Goal: Task Accomplishment & Management: Complete application form

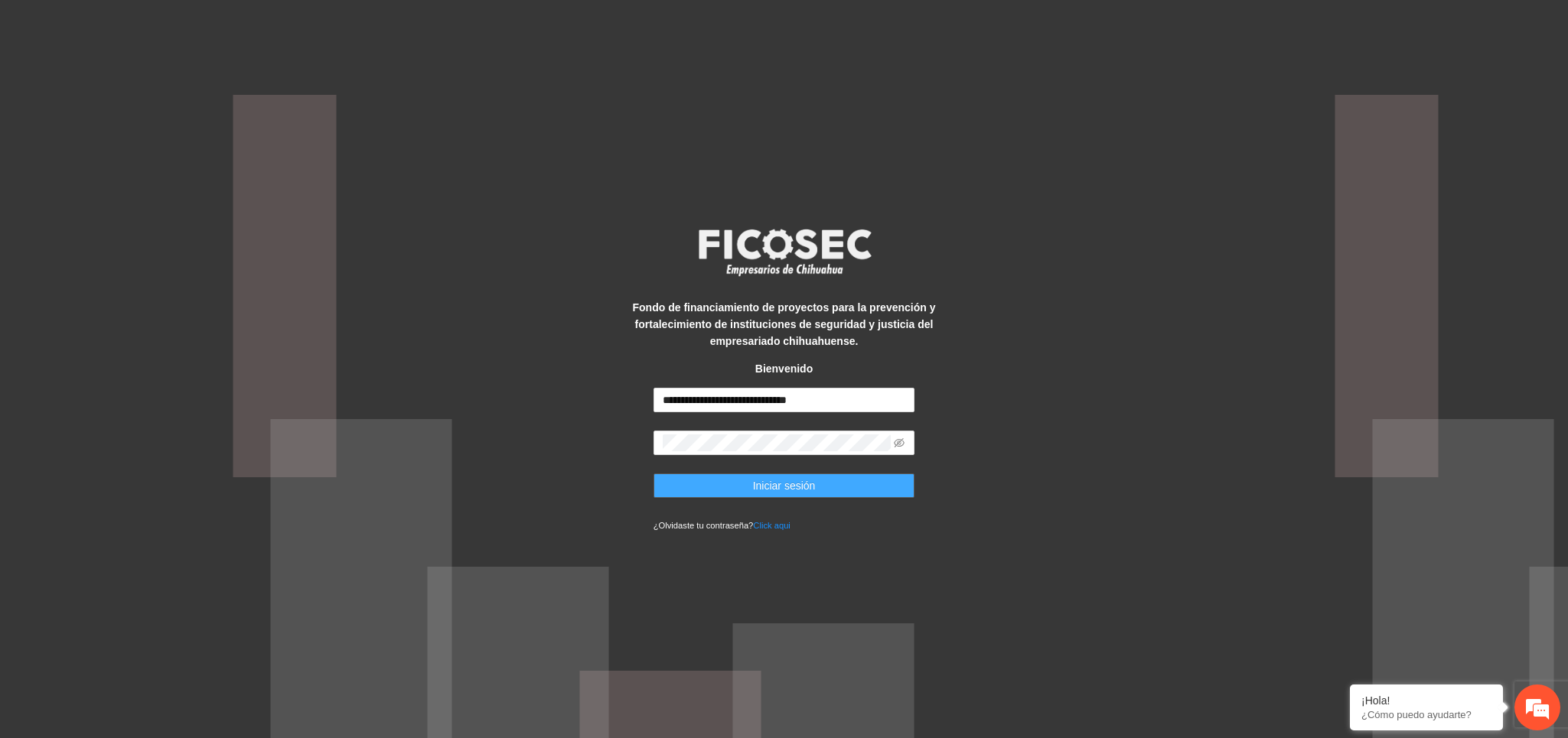
click at [759, 484] on span "Iniciar sesión" at bounding box center [784, 485] width 63 height 17
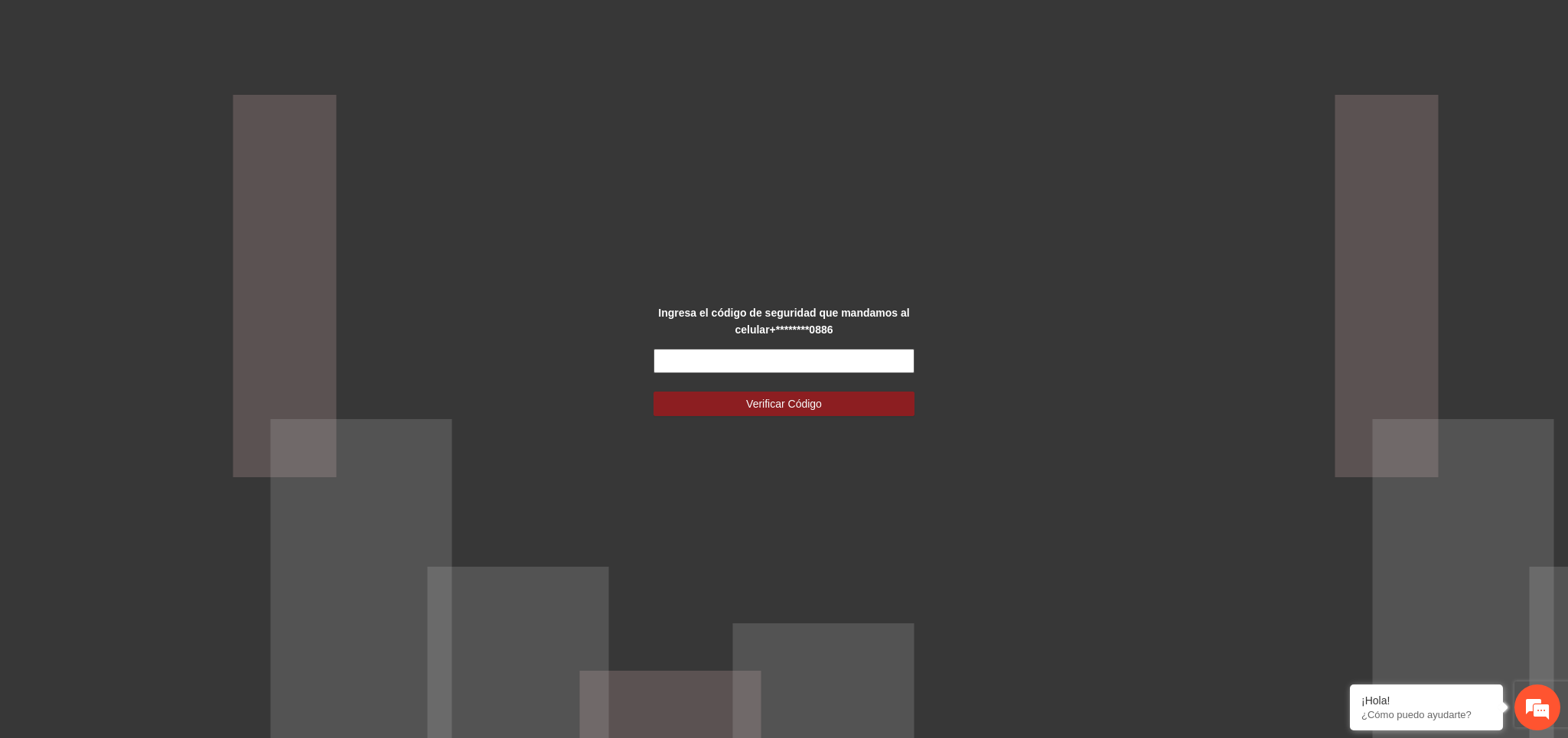
click at [763, 357] on input "text" at bounding box center [784, 361] width 262 height 25
type input "******"
click at [753, 403] on span "Verificar Código" at bounding box center [783, 403] width 75 height 17
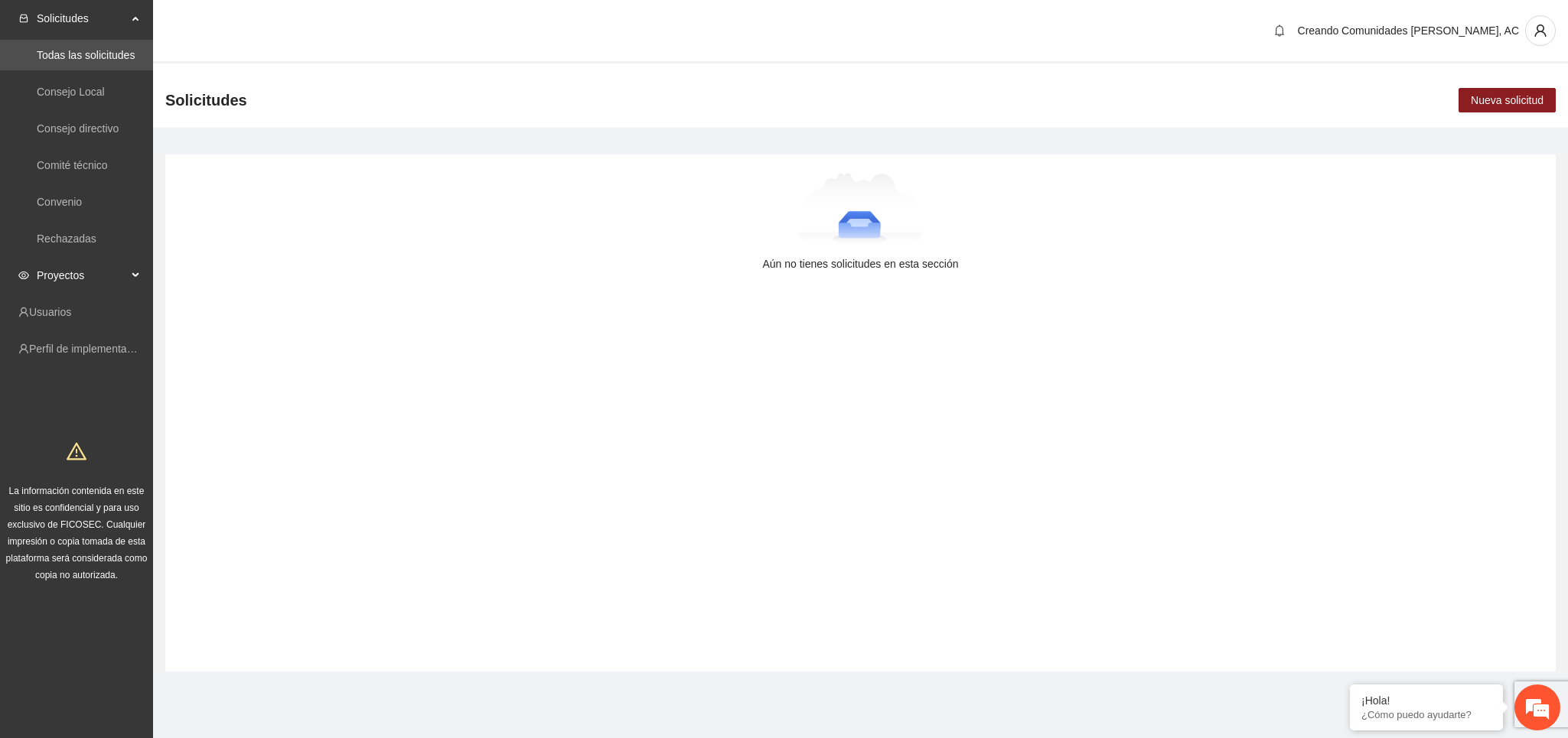
click at [77, 277] on span "Proyectos" at bounding box center [81, 275] width 90 height 31
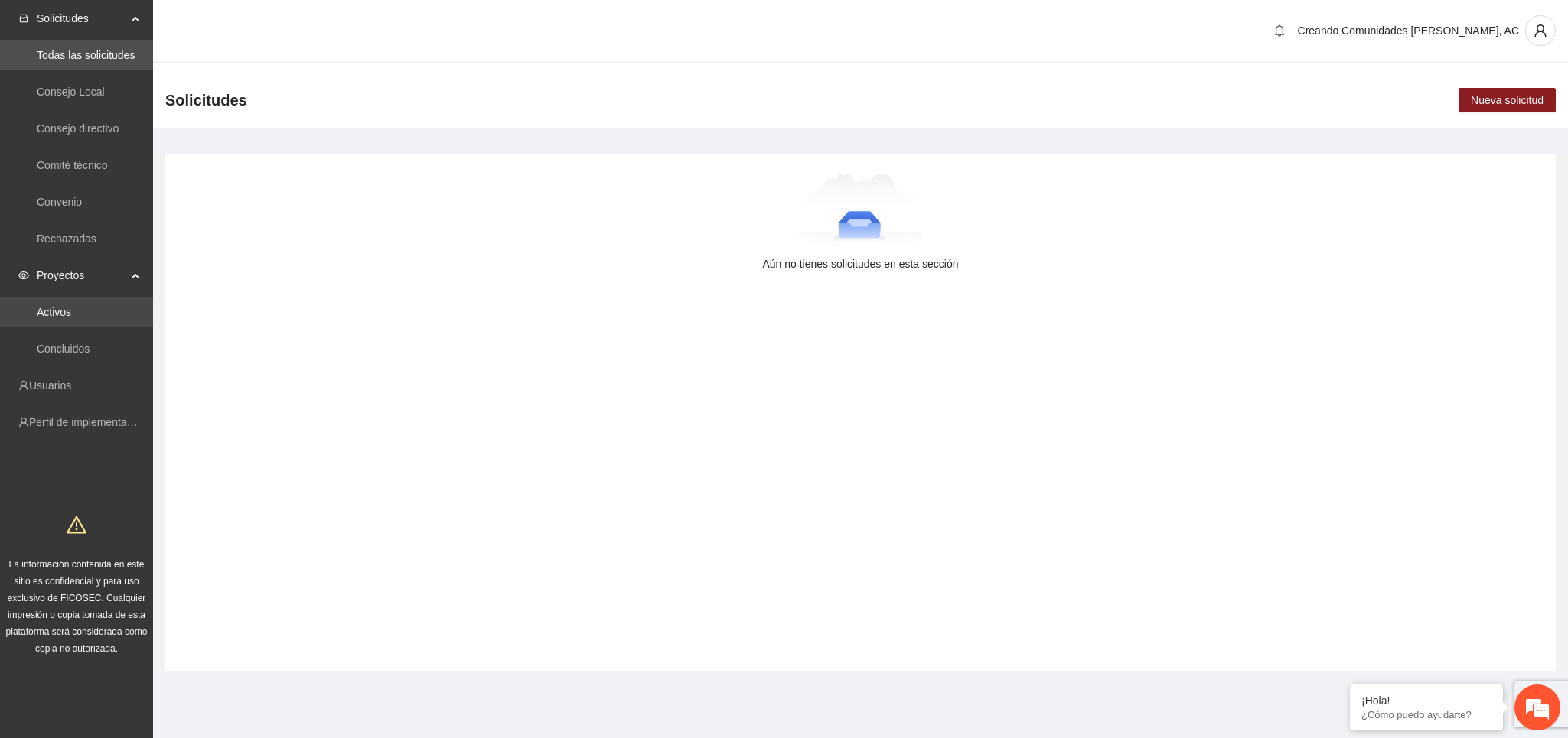
click at [55, 306] on link "Activos" at bounding box center [54, 311] width 35 height 12
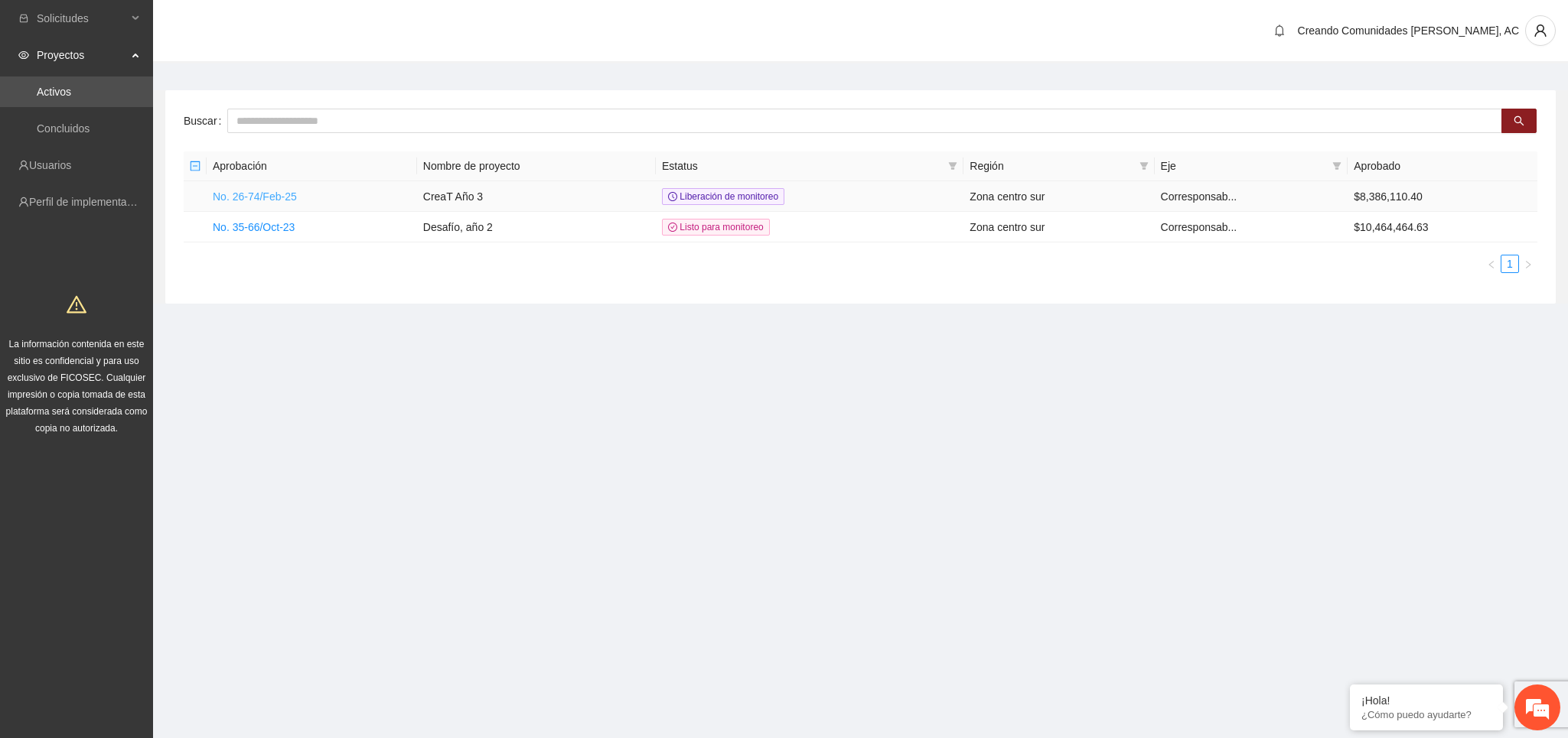
click at [240, 195] on link "No. 26-74/Feb-25" at bounding box center [255, 196] width 85 height 12
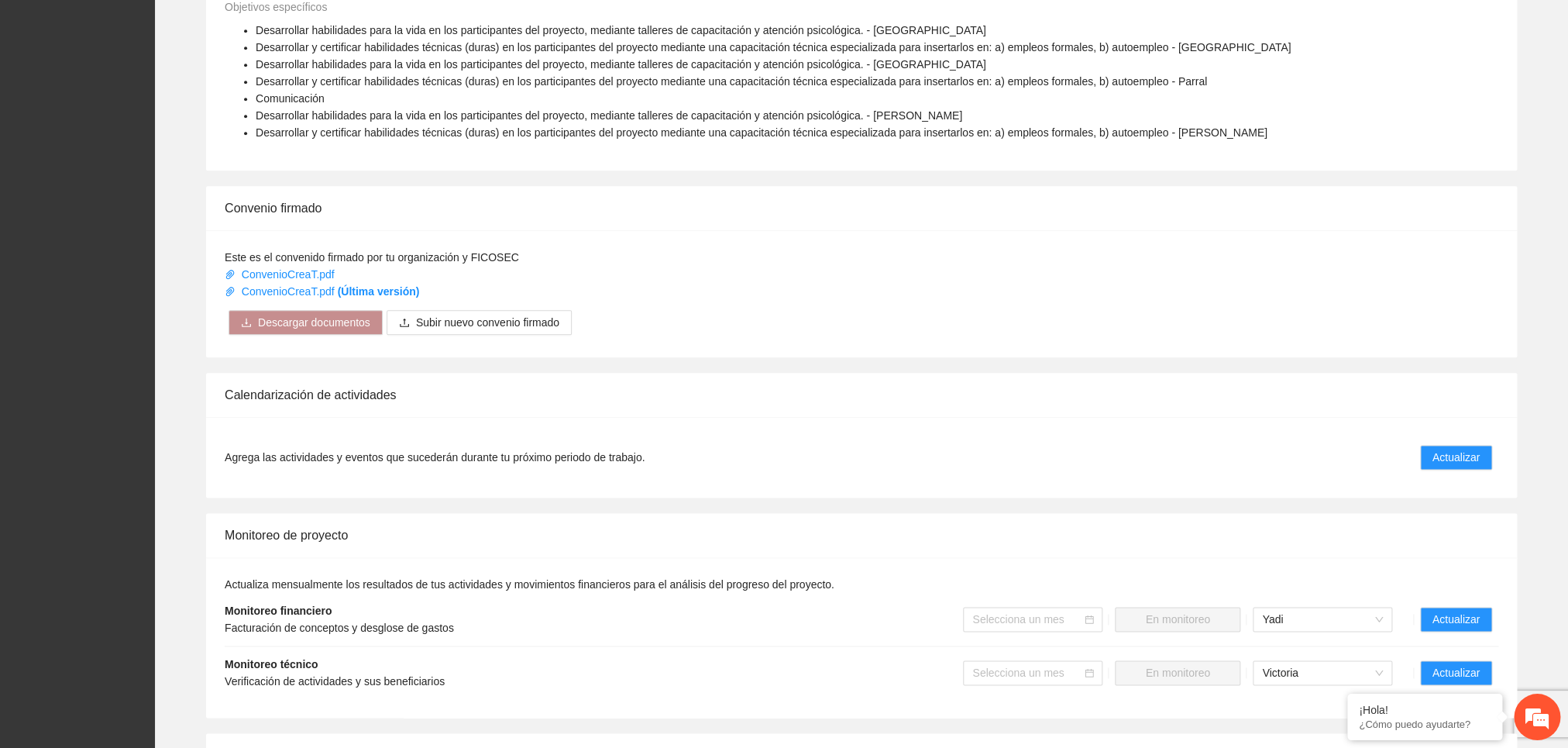
scroll to position [837, 0]
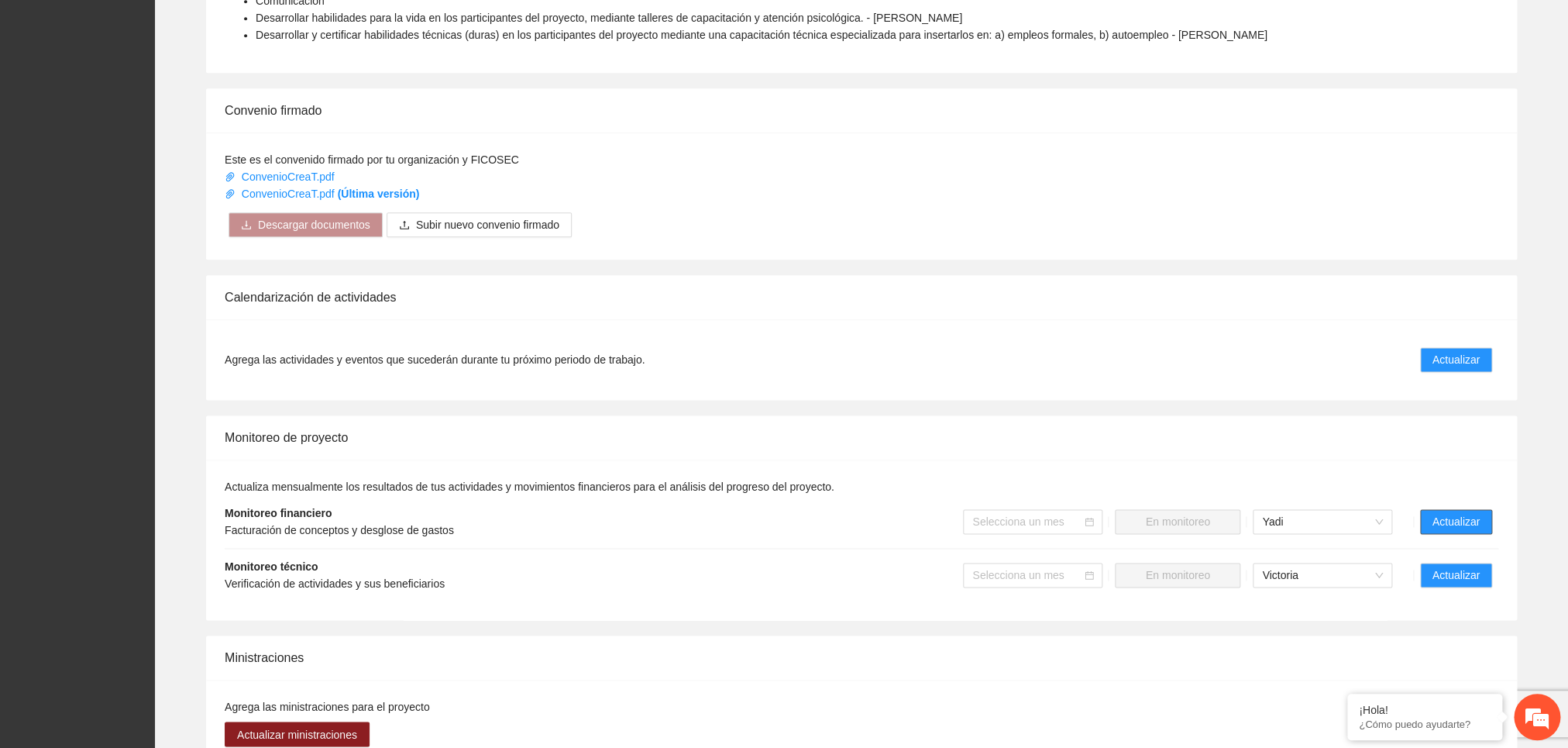
click at [1458, 530] on span "Actualizar" at bounding box center [1456, 521] width 47 height 17
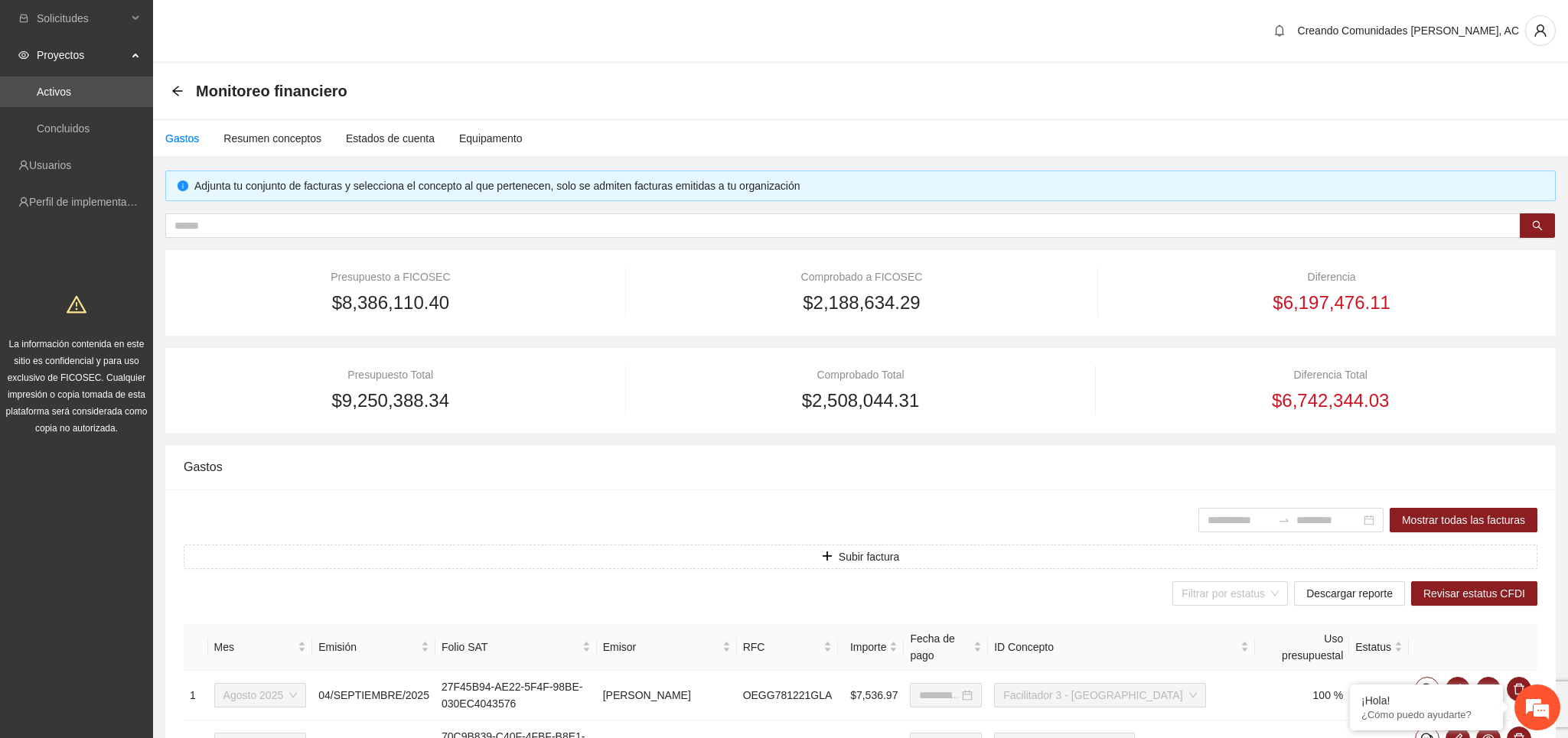
type input "**********"
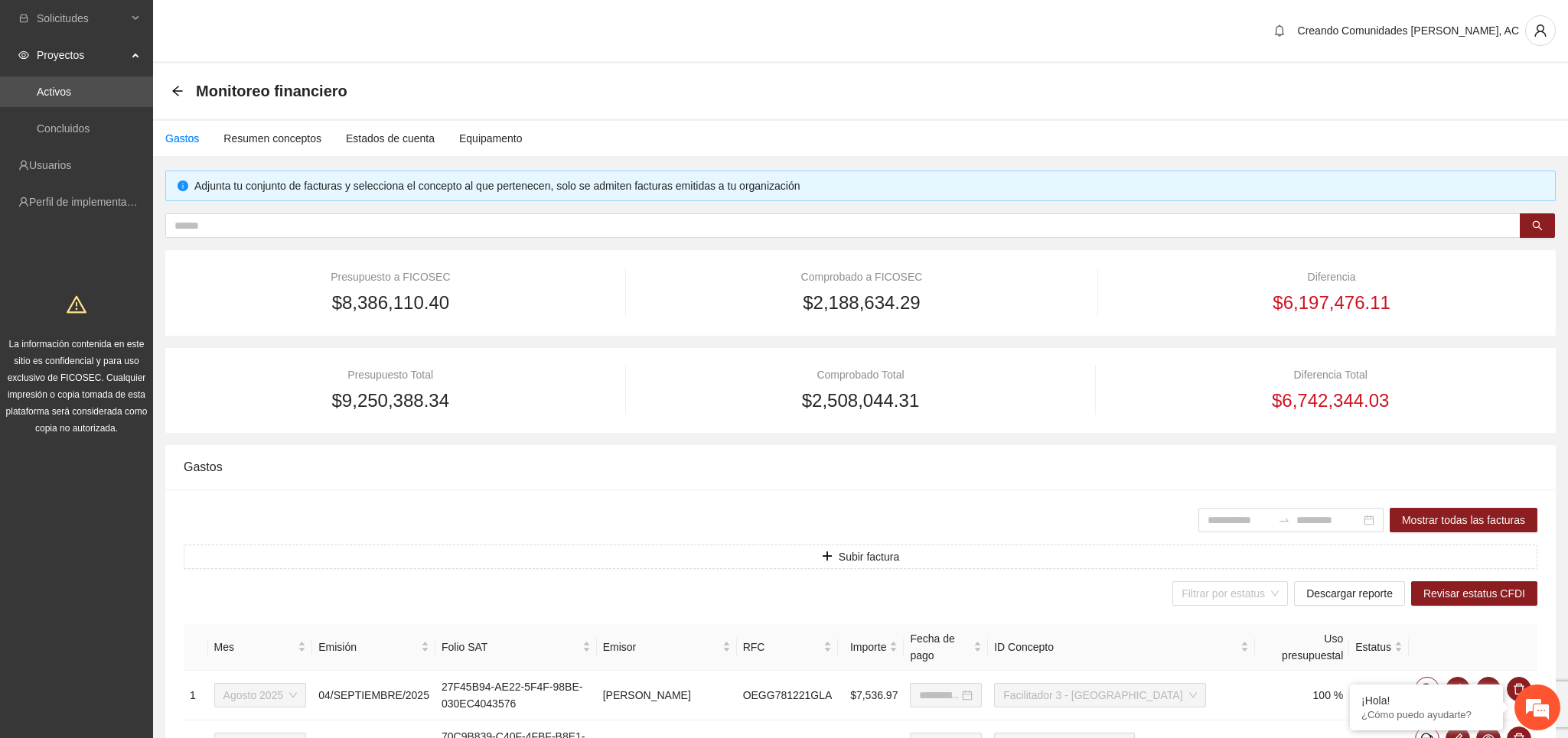
type input "**********"
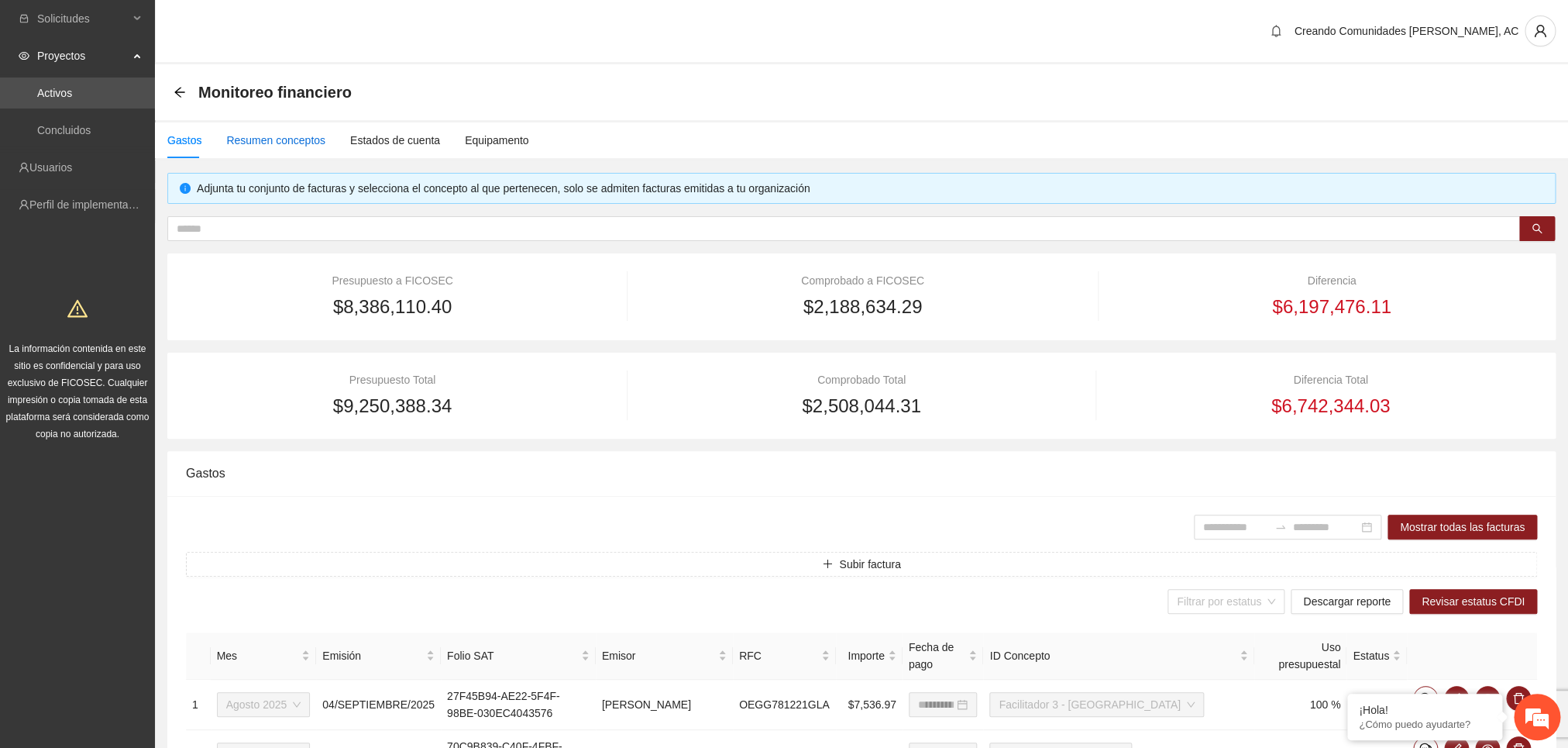
drag, startPoint x: 268, startPoint y: 135, endPoint x: 323, endPoint y: 166, distance: 63.1
click at [268, 134] on div "Resumen conceptos" at bounding box center [276, 140] width 99 height 17
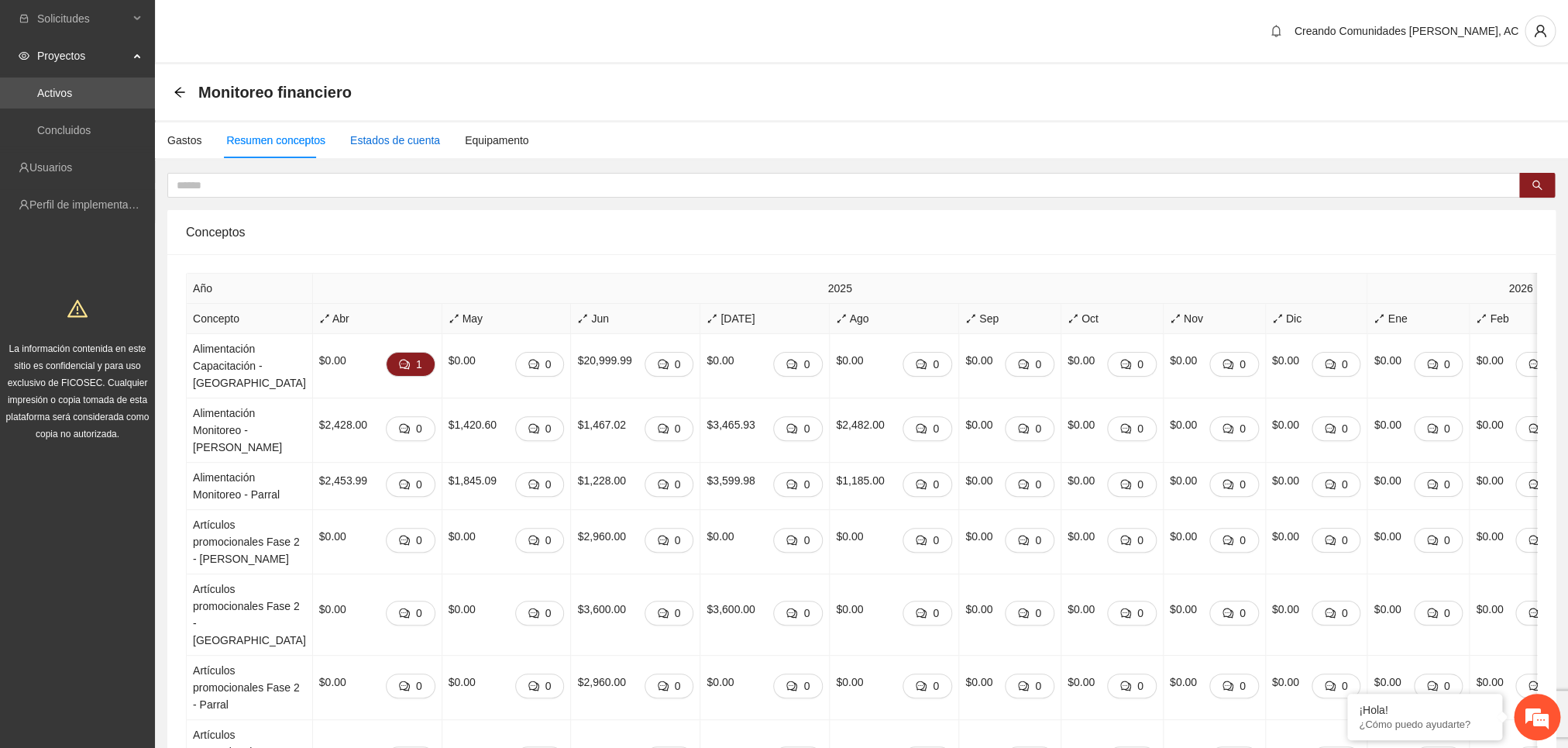
click at [390, 144] on div "Estados de cuenta" at bounding box center [394, 140] width 90 height 17
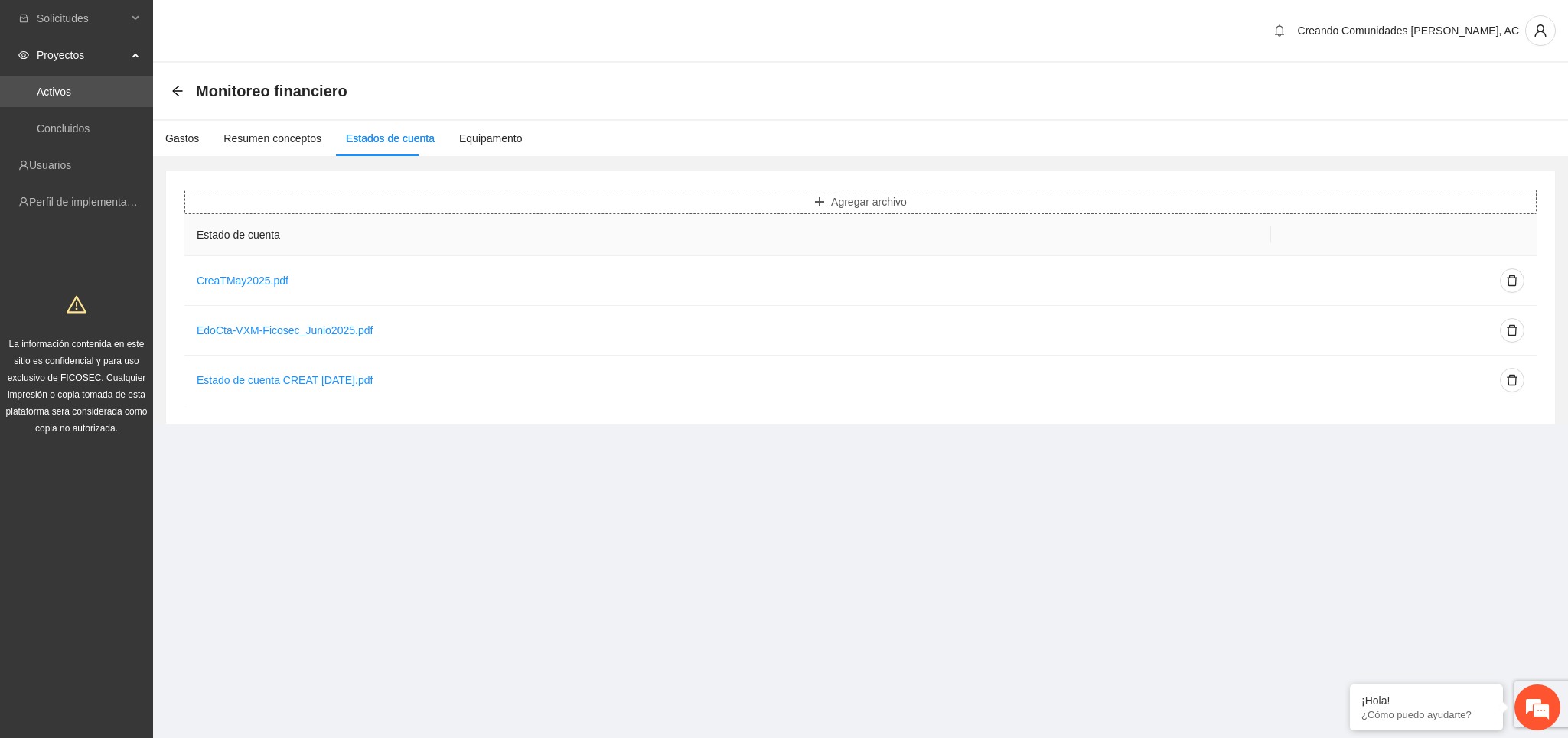
click at [864, 209] on span "Agregar archivo" at bounding box center [869, 202] width 75 height 17
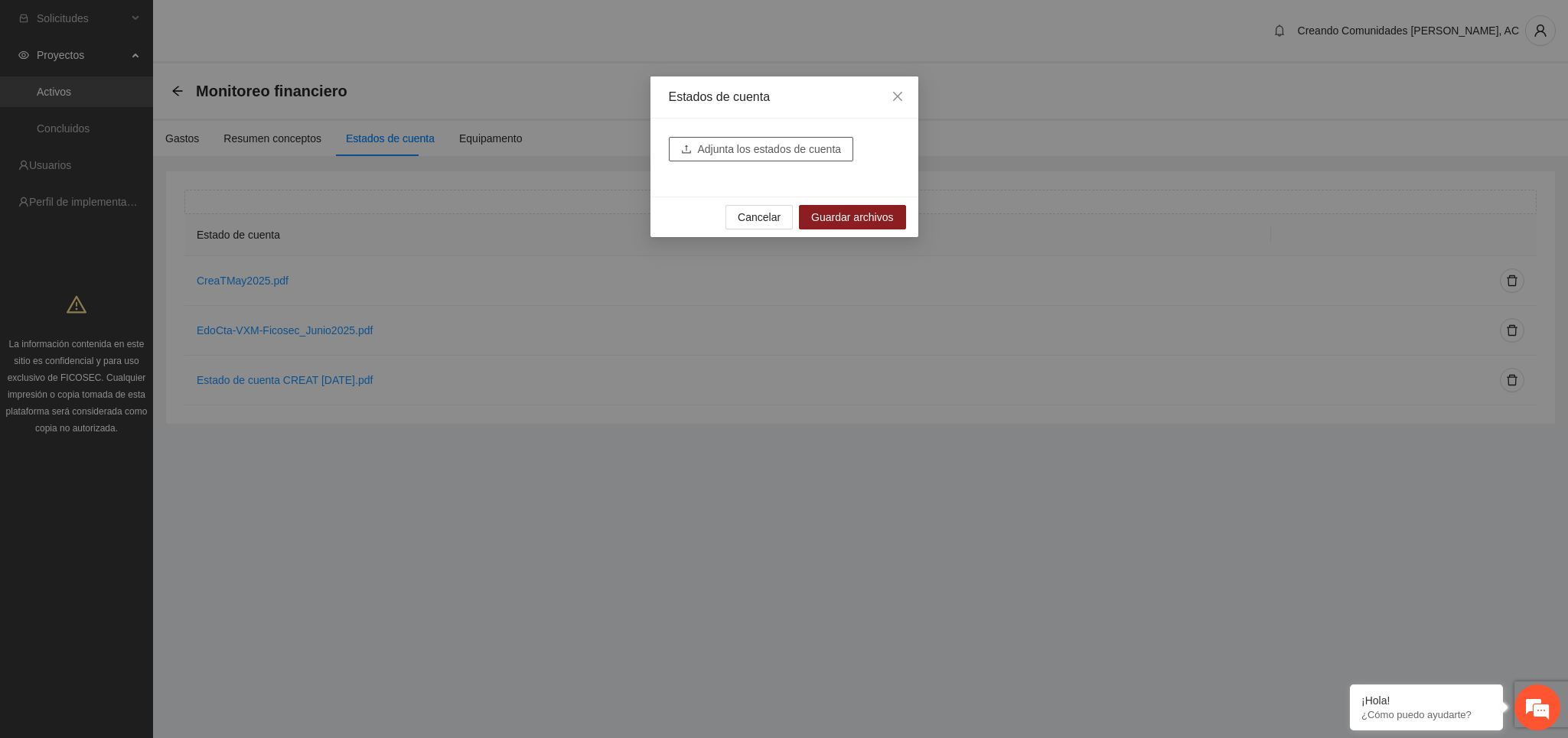
click at [780, 140] on button "Adjunta los estados de cuenta" at bounding box center [761, 149] width 185 height 25
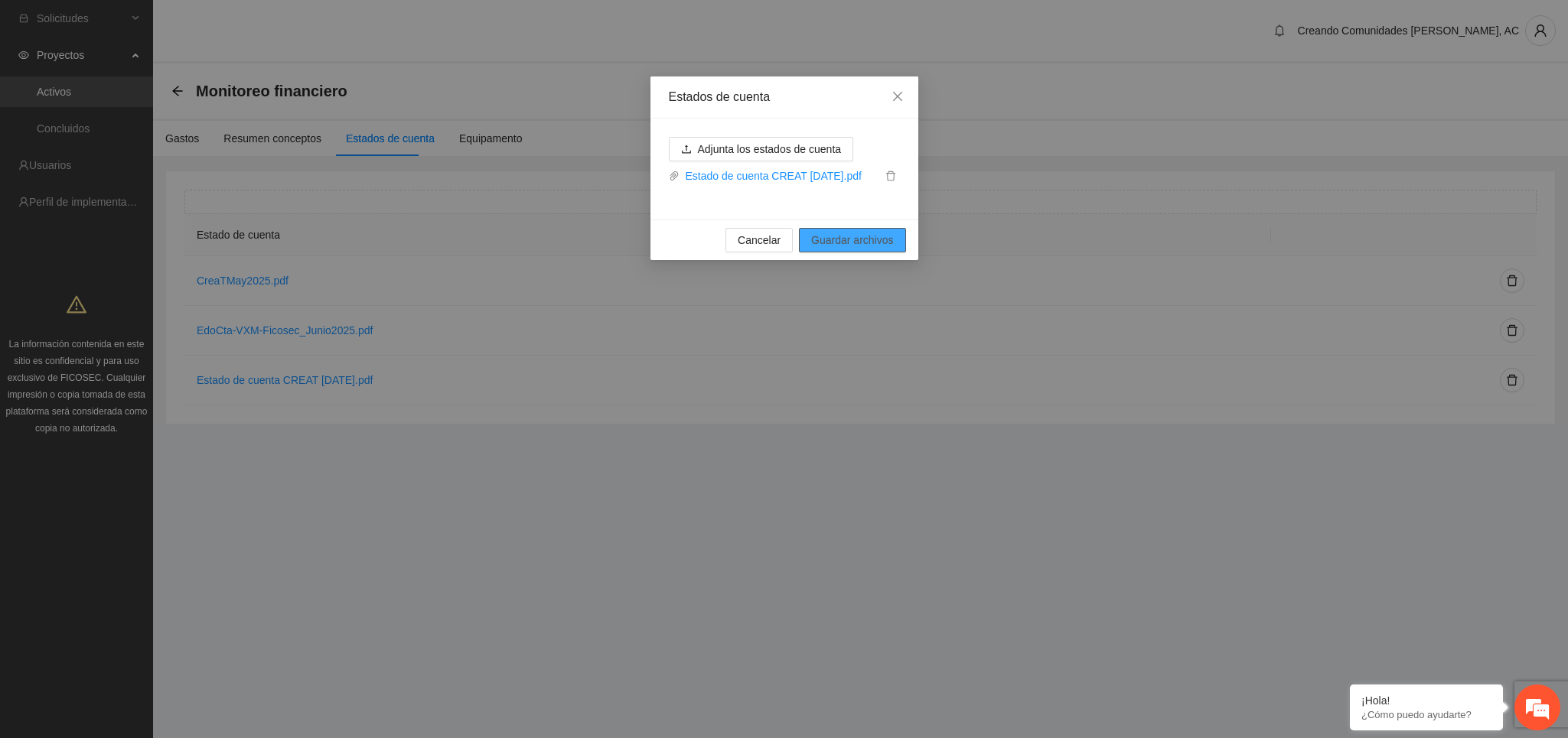
click at [862, 241] on span "Guardar archivos" at bounding box center [852, 240] width 82 height 17
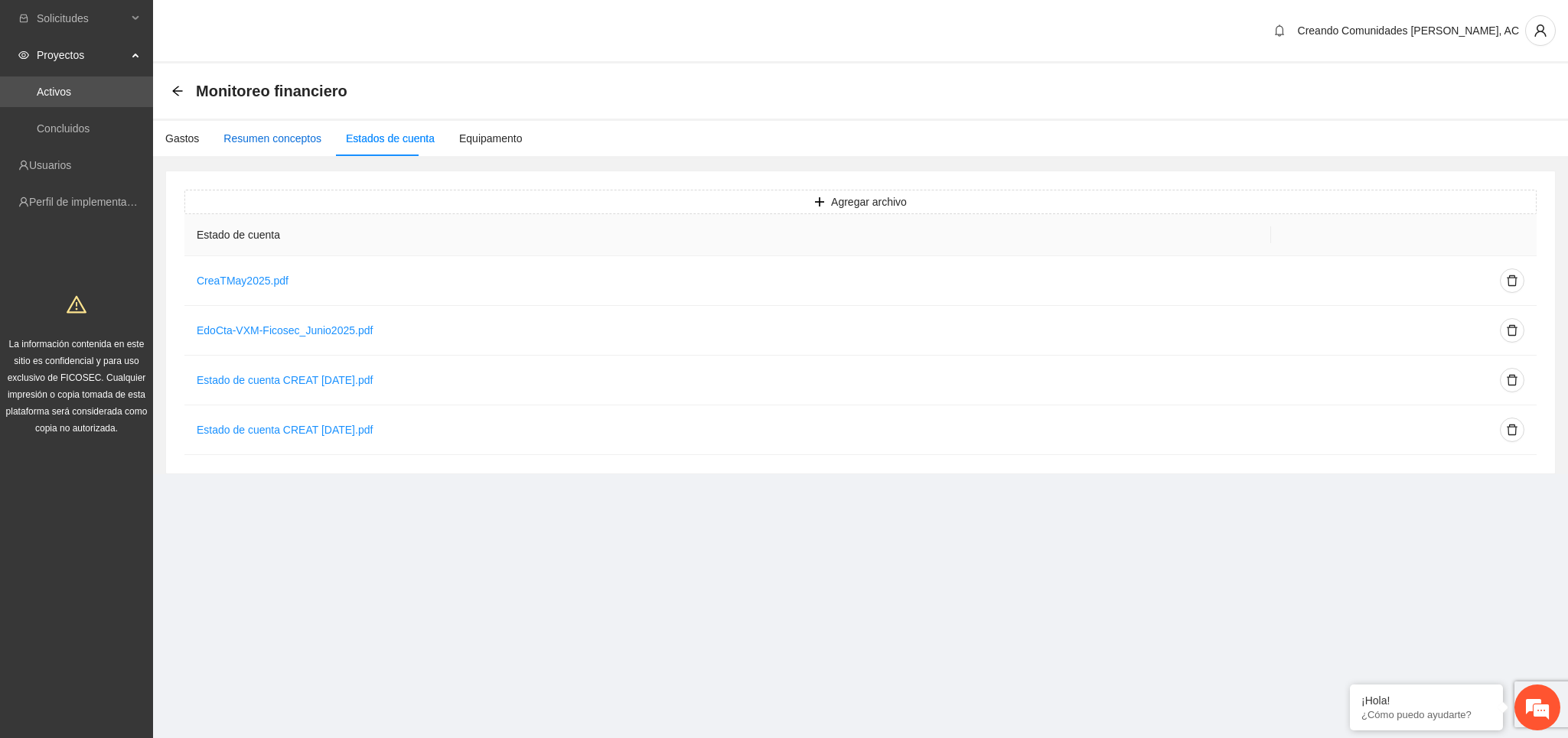
click at [268, 144] on div "Resumen conceptos" at bounding box center [273, 138] width 98 height 17
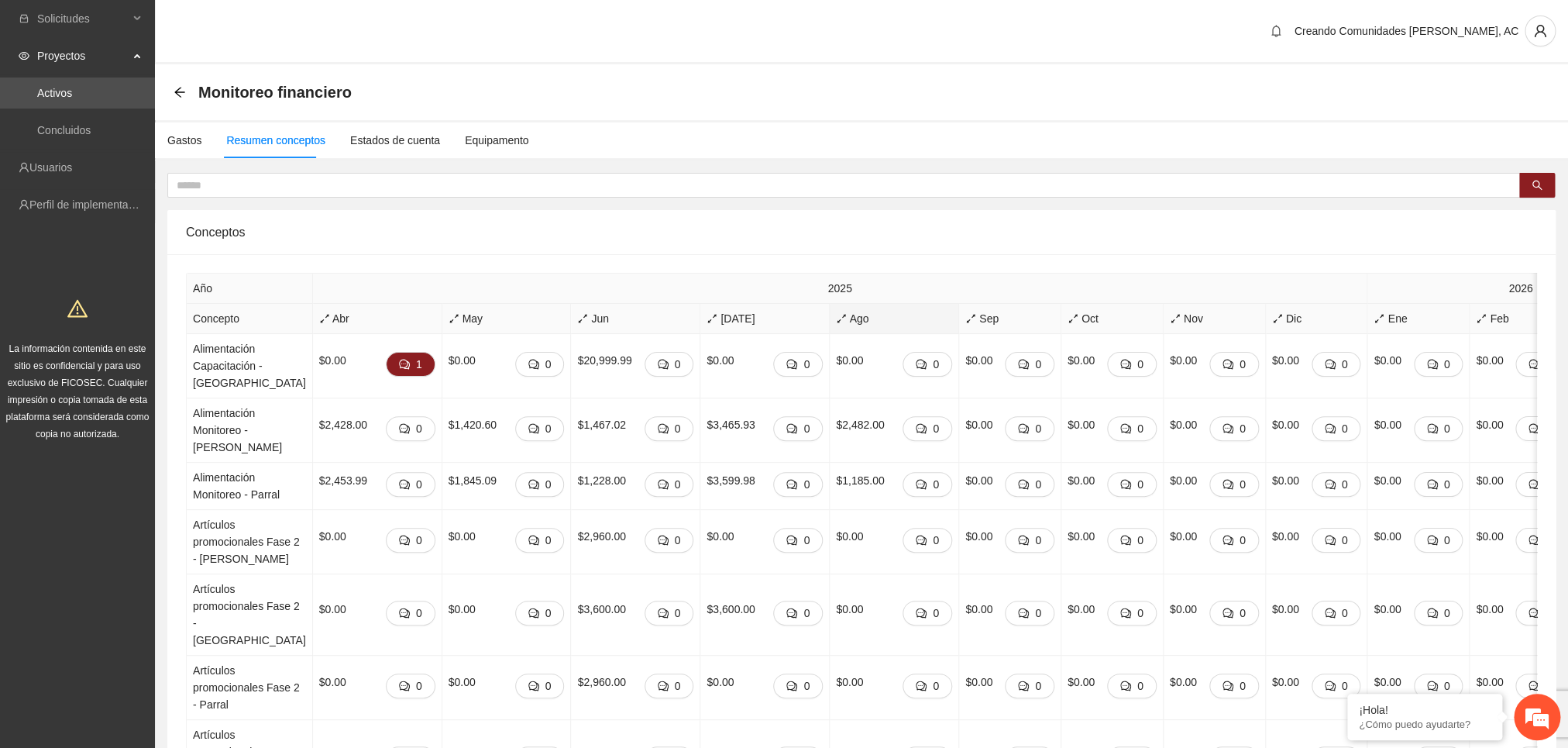
click at [846, 327] on span "Ago" at bounding box center [893, 318] width 116 height 17
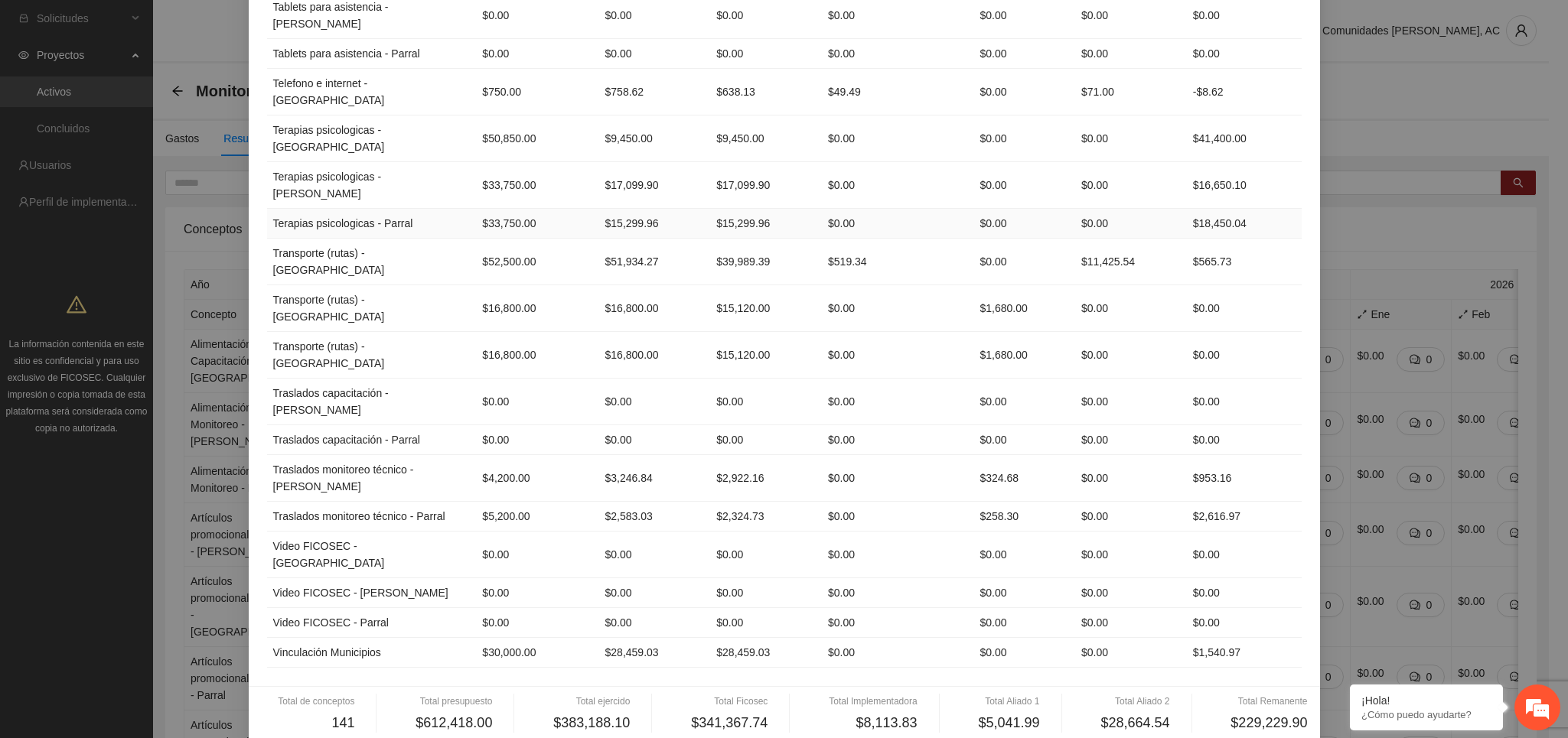
scroll to position [5368, 0]
